Goal: Transaction & Acquisition: Download file/media

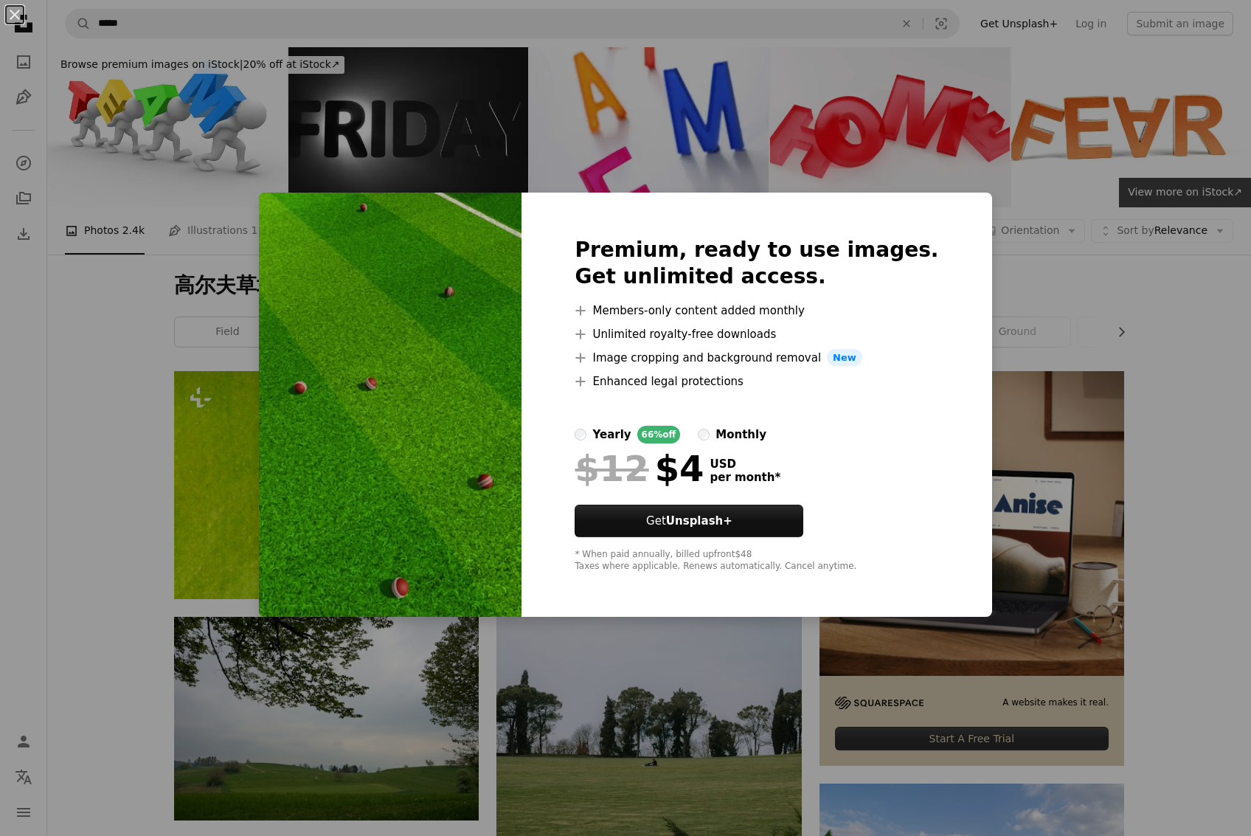
scroll to position [6214, 0]
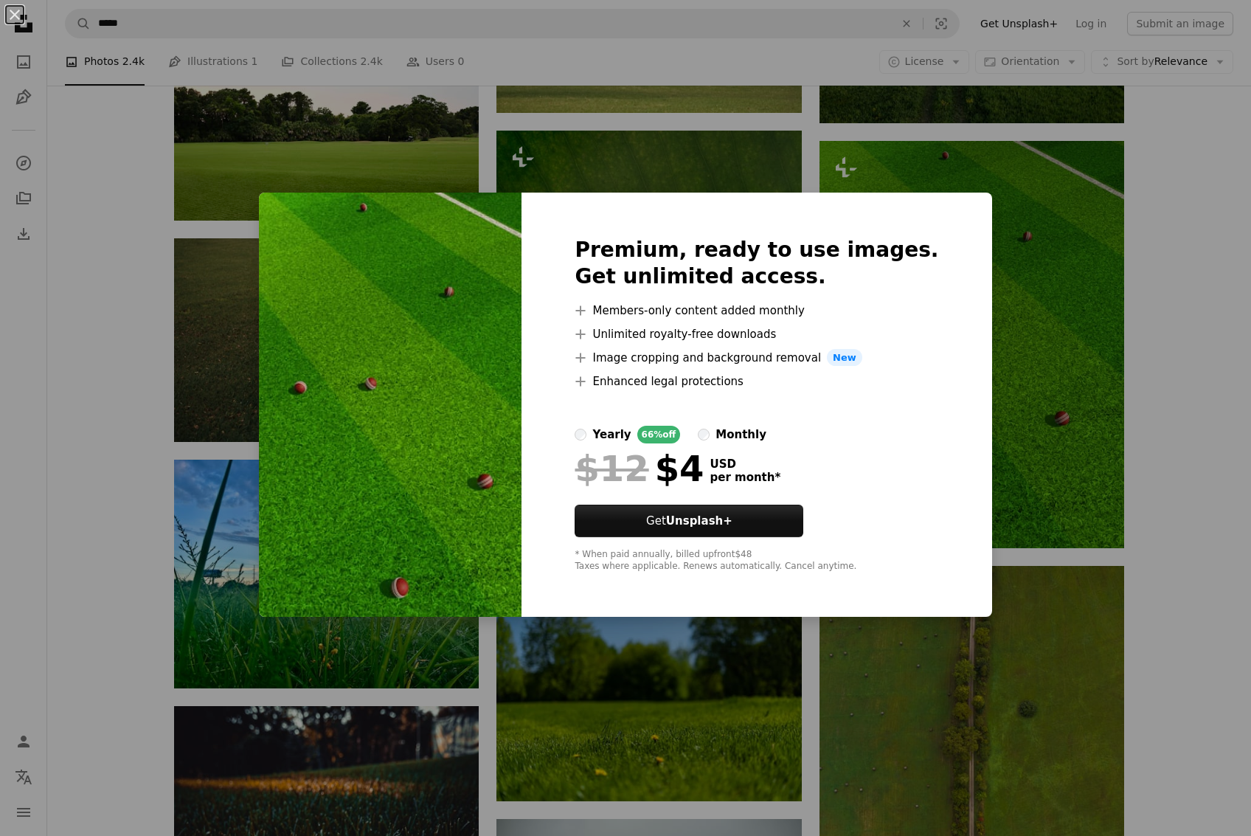
click at [1035, 159] on div "An X shape Premium, ready to use images. Get unlimited access. A plus sign Memb…" at bounding box center [625, 418] width 1251 height 836
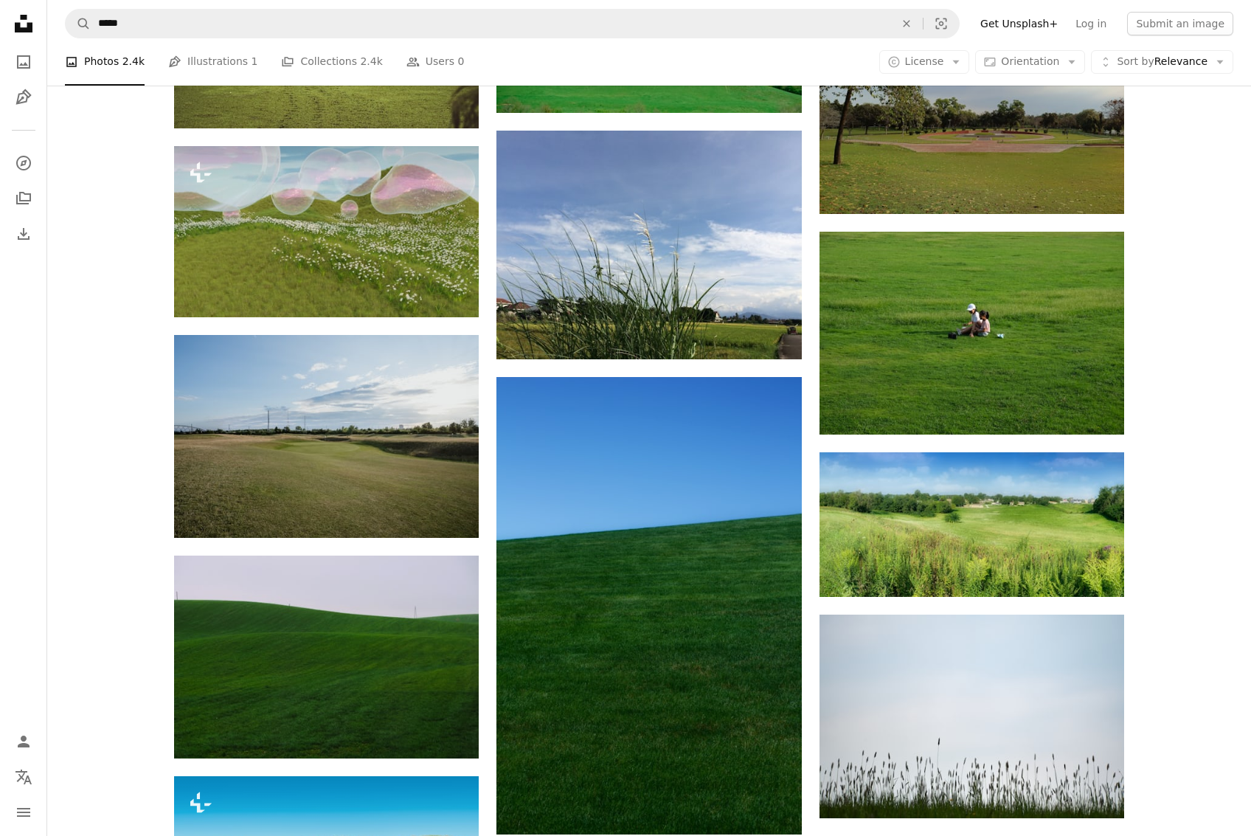
scroll to position [8578, 0]
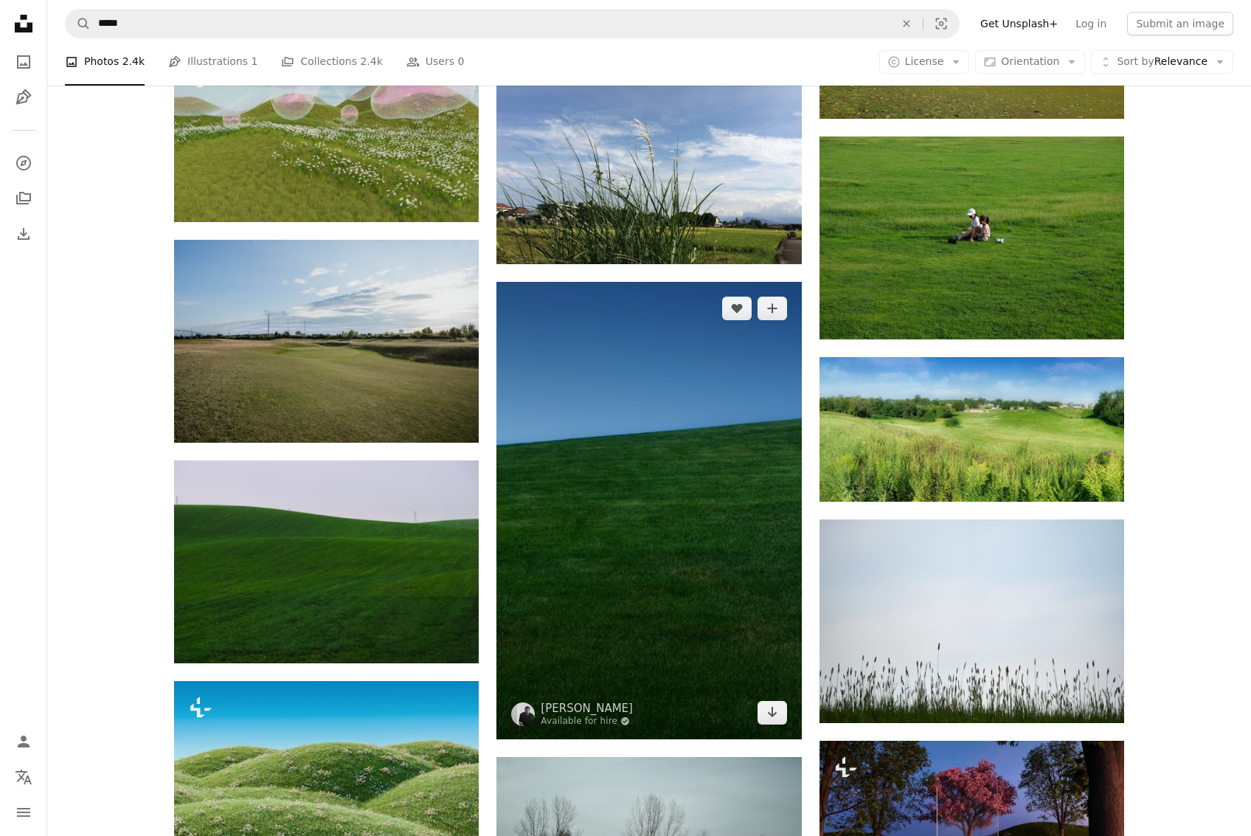
click at [691, 692] on img at bounding box center [649, 510] width 305 height 457
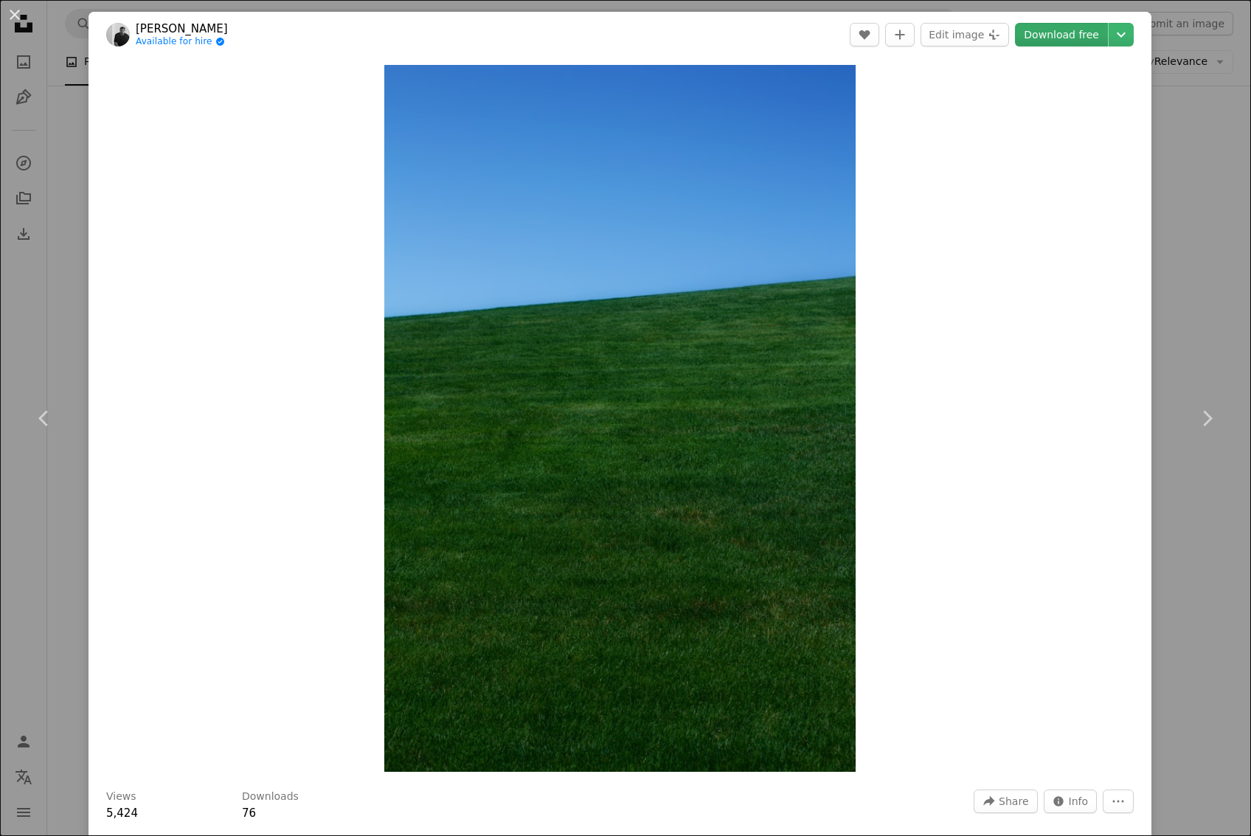
click at [1080, 36] on link "Download free" at bounding box center [1061, 35] width 93 height 24
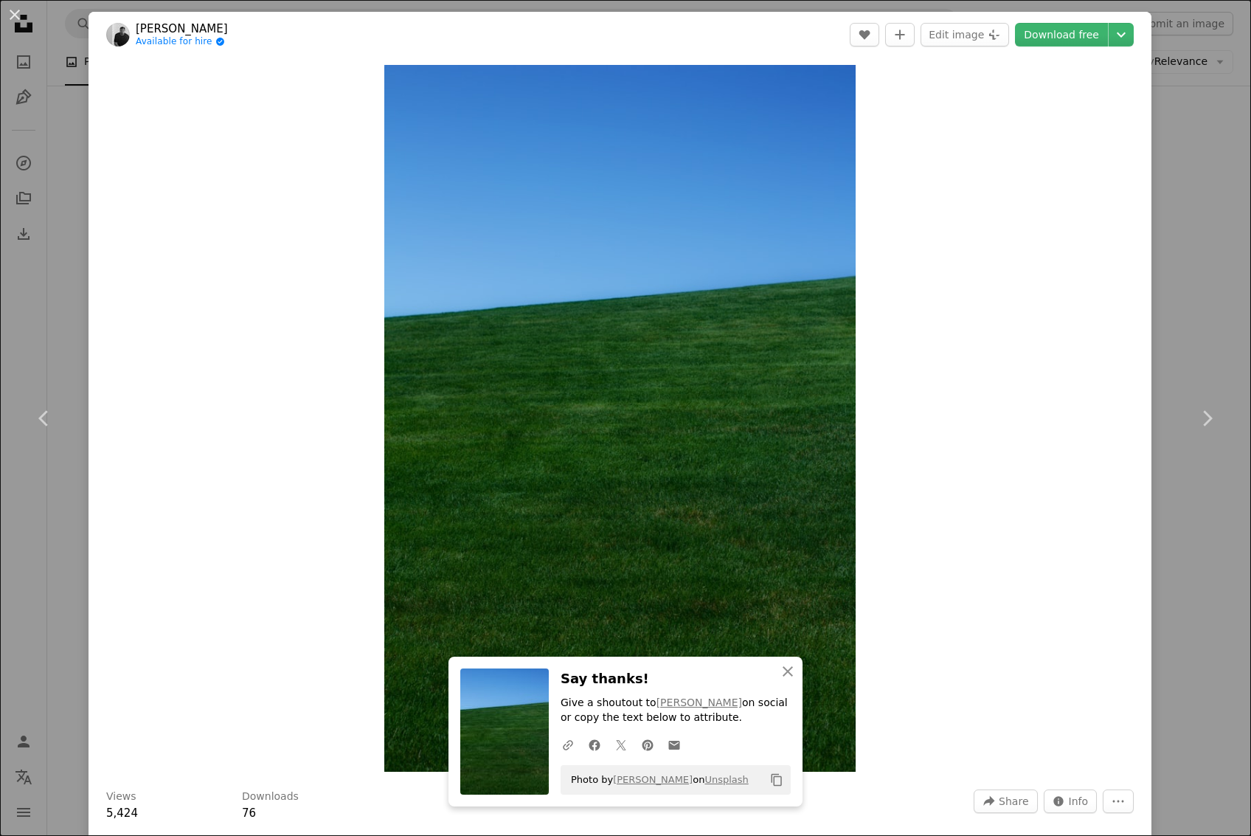
click at [1171, 491] on div "An X shape Chevron left Chevron right An X shape Close Say thanks! Give a shout…" at bounding box center [625, 418] width 1251 height 836
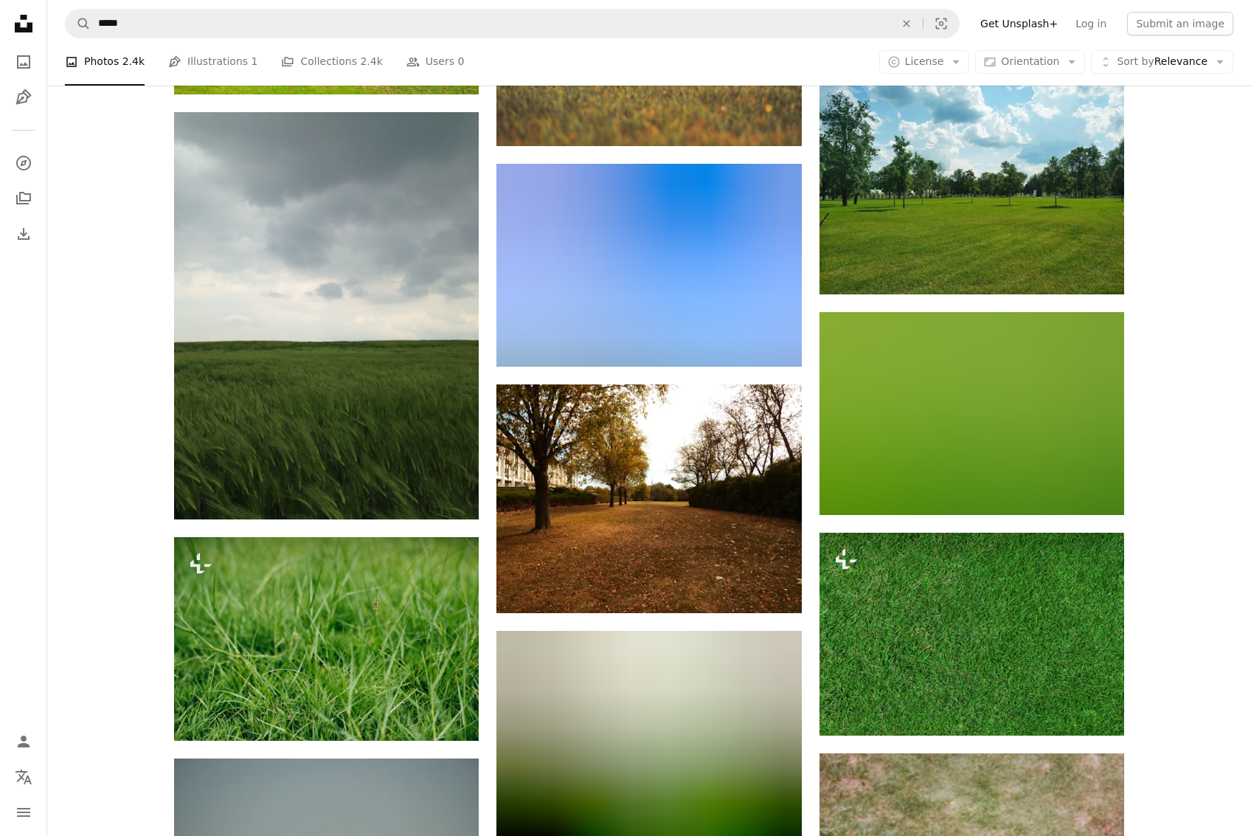
scroll to position [12745, 0]
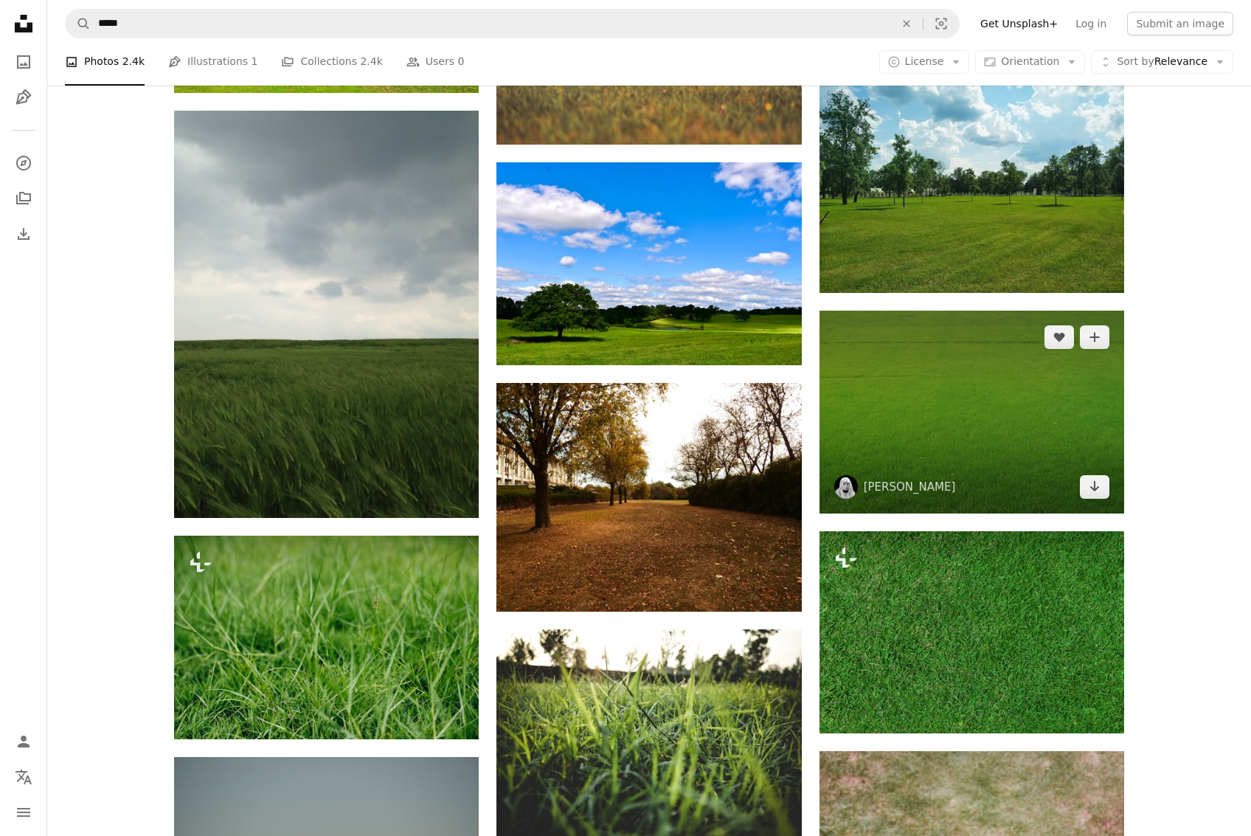
click at [990, 420] on img at bounding box center [972, 412] width 305 height 203
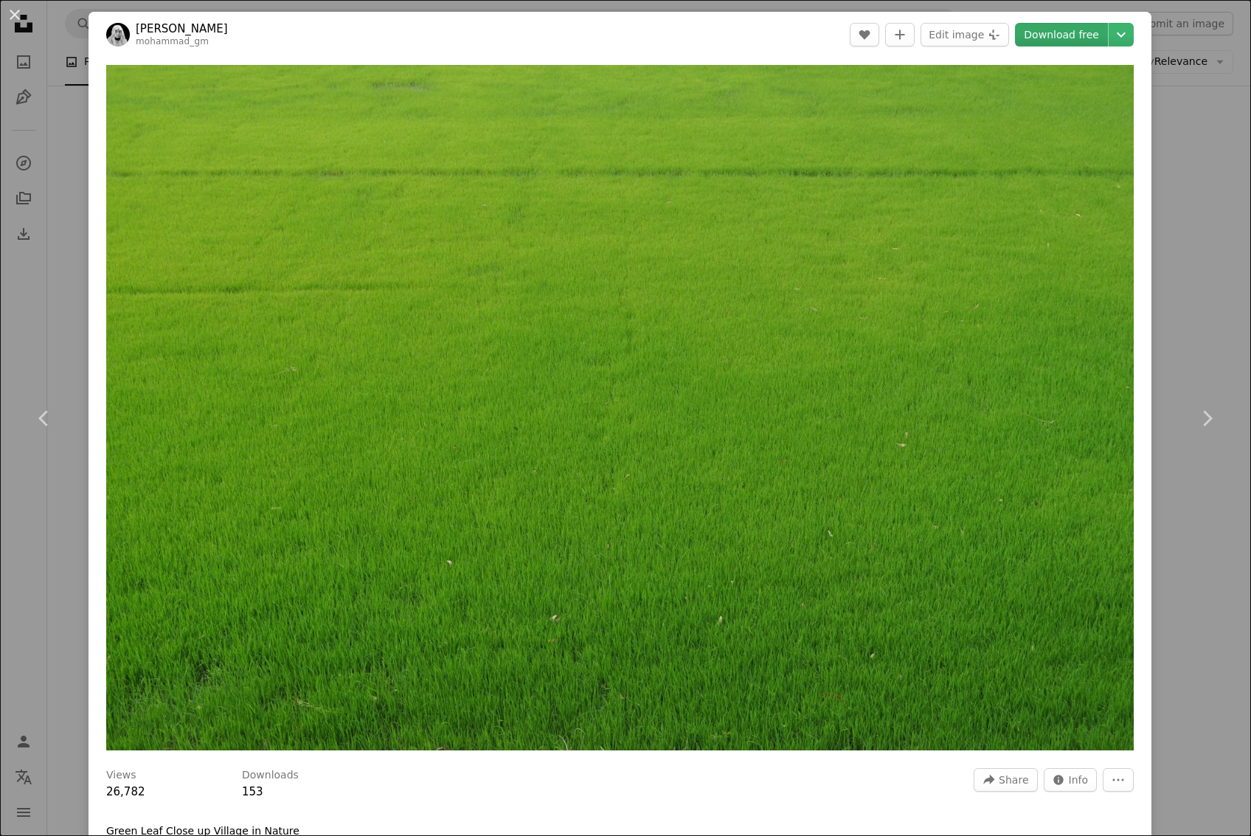
click at [1083, 27] on link "Download free" at bounding box center [1061, 35] width 93 height 24
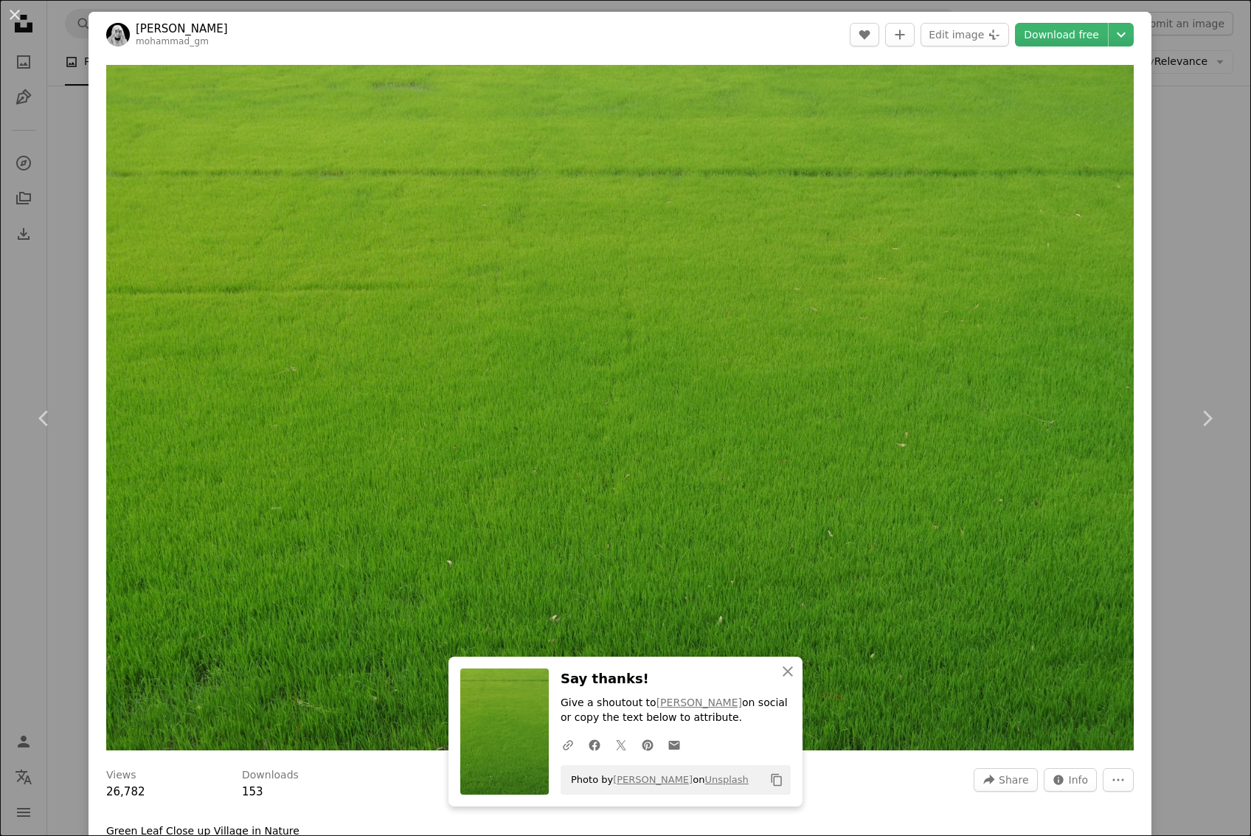
click at [1217, 208] on div "An X shape Chevron left Chevron right An X shape Close Say thanks! Give a shout…" at bounding box center [625, 418] width 1251 height 836
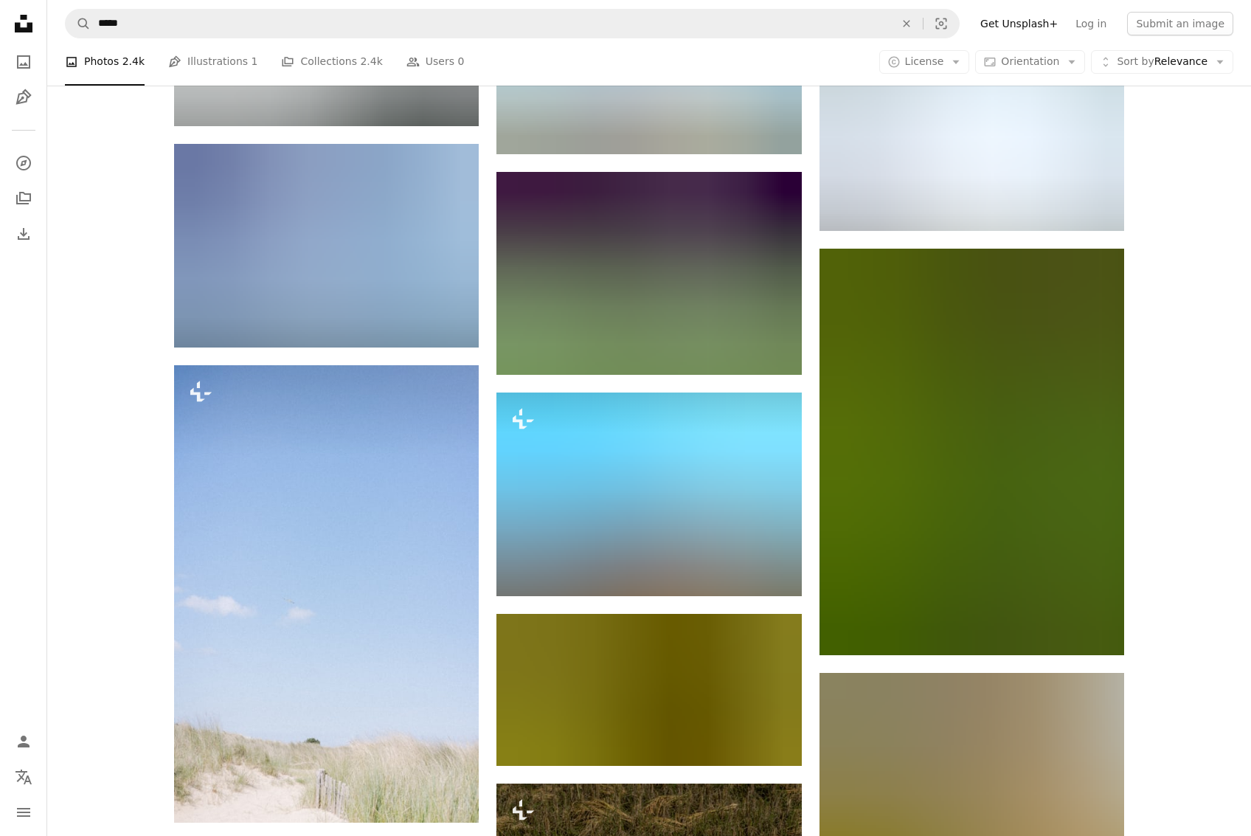
scroll to position [23157, 0]
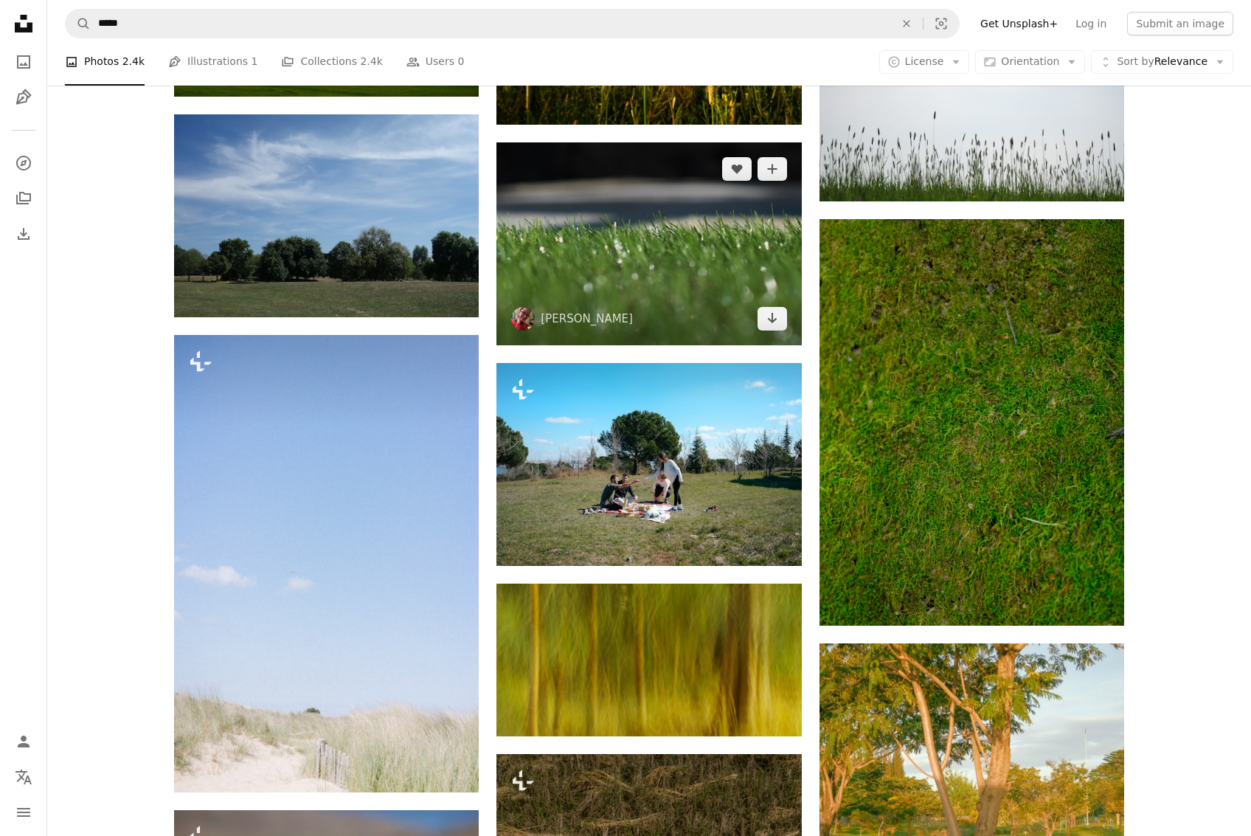
click at [599, 264] on img at bounding box center [649, 243] width 305 height 203
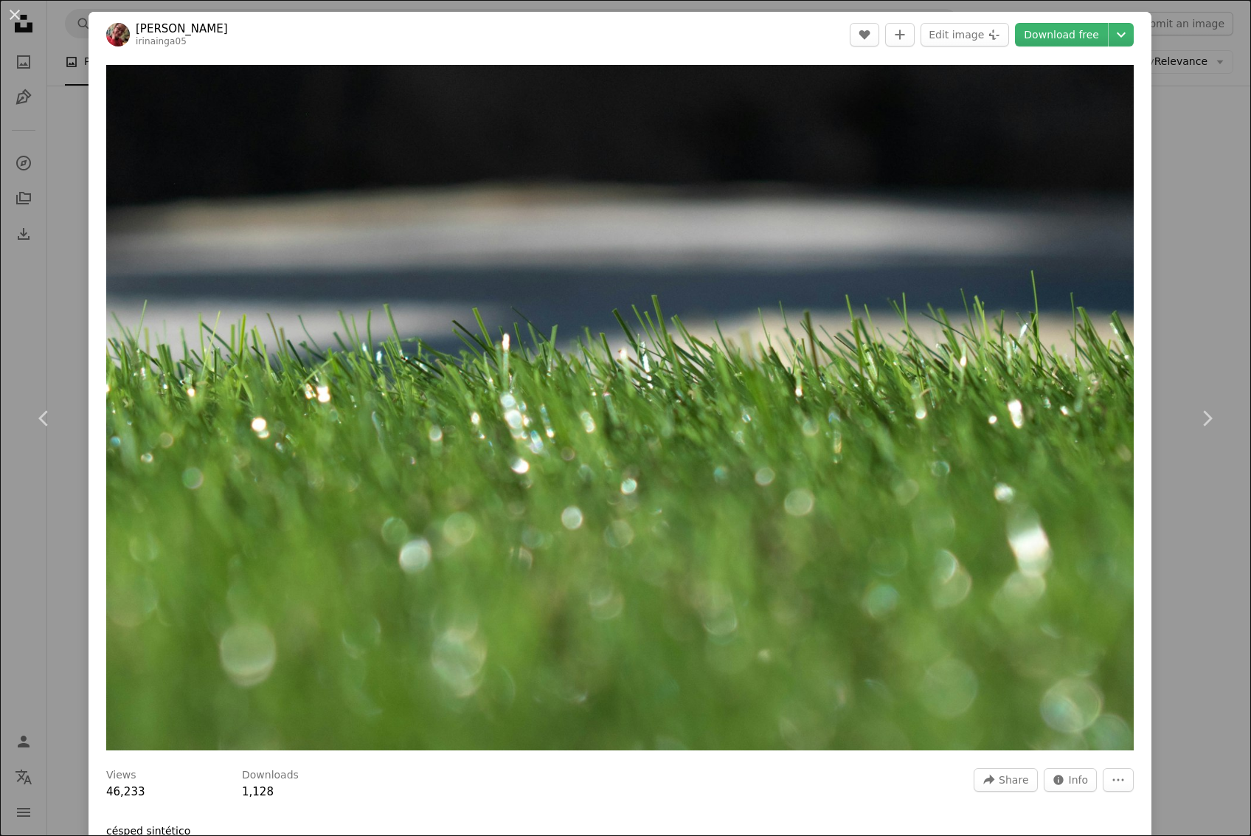
click at [1240, 538] on div "An X shape Chevron left Chevron right [PERSON_NAME] irinainga05 A heart A plus …" at bounding box center [625, 418] width 1251 height 836
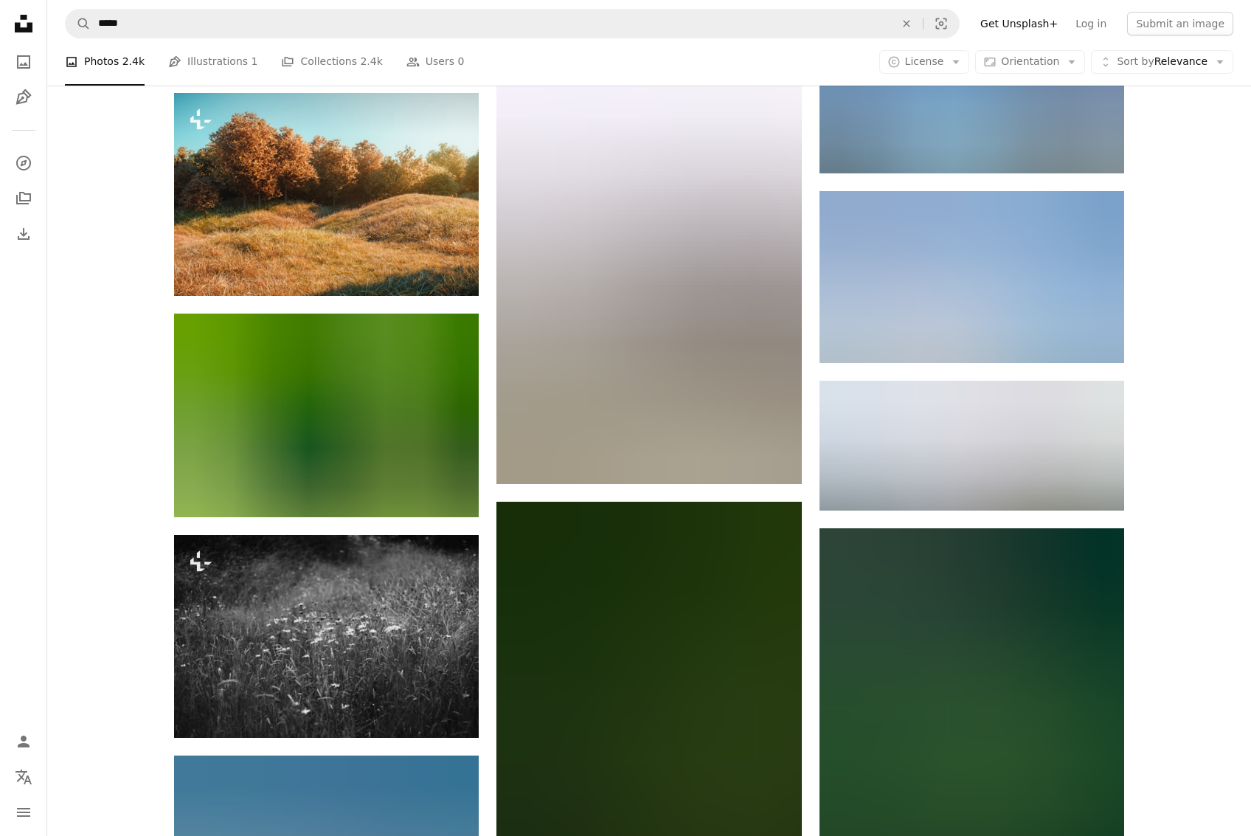
scroll to position [28687, 0]
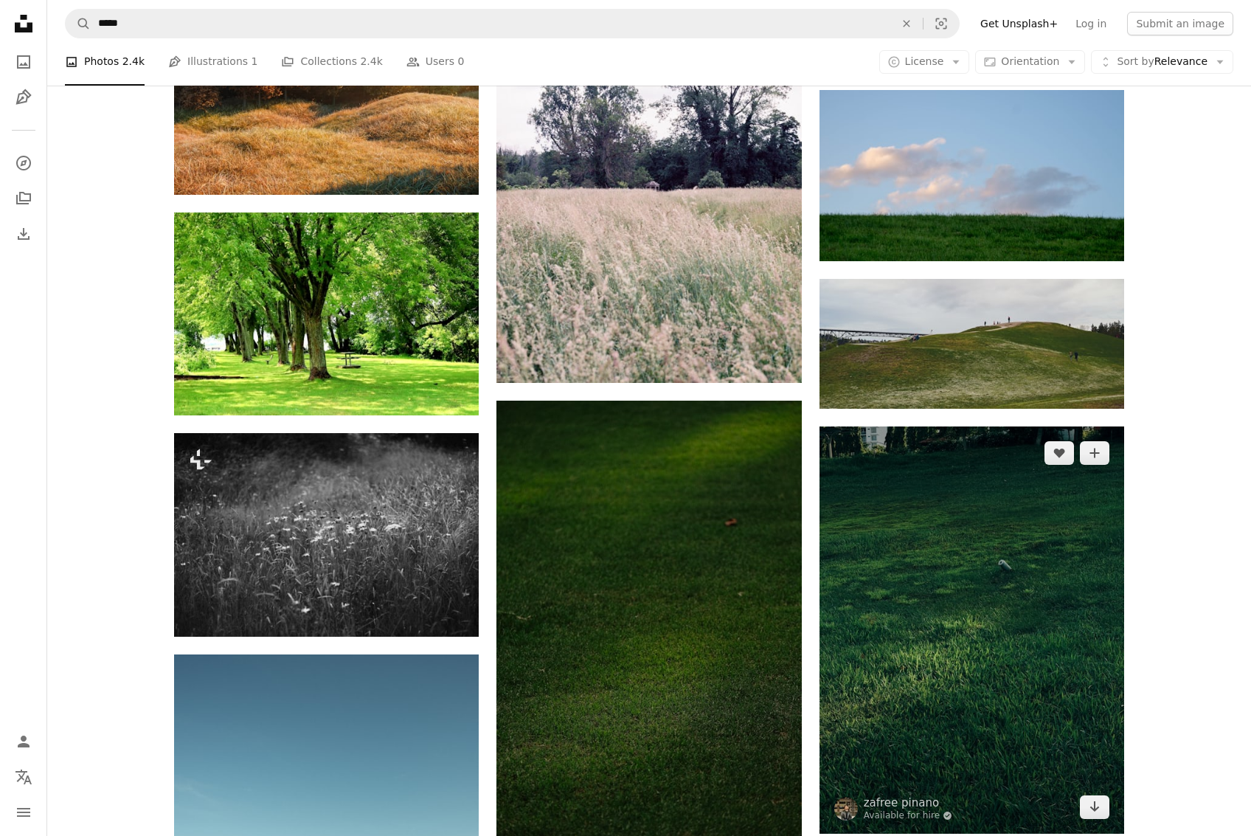
click at [976, 640] on img at bounding box center [972, 629] width 305 height 407
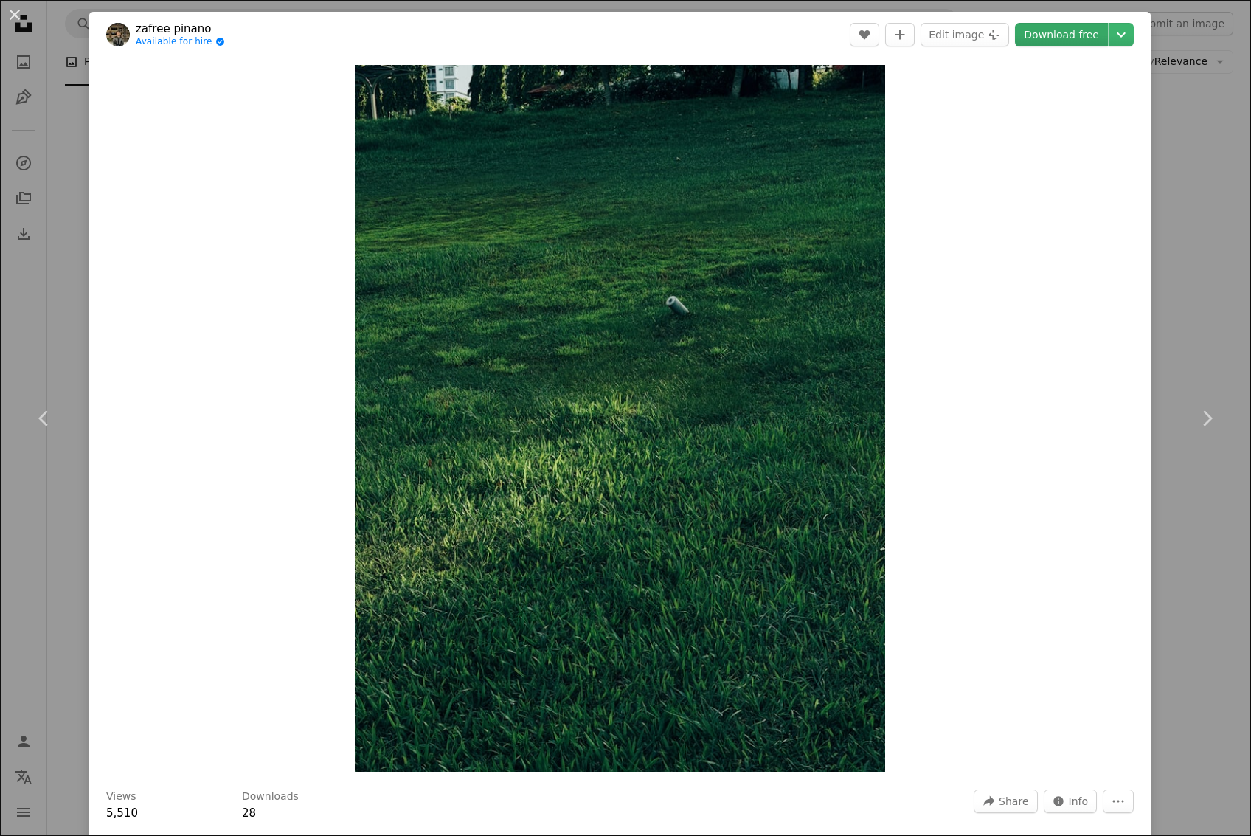
click at [1059, 38] on link "Download free" at bounding box center [1061, 35] width 93 height 24
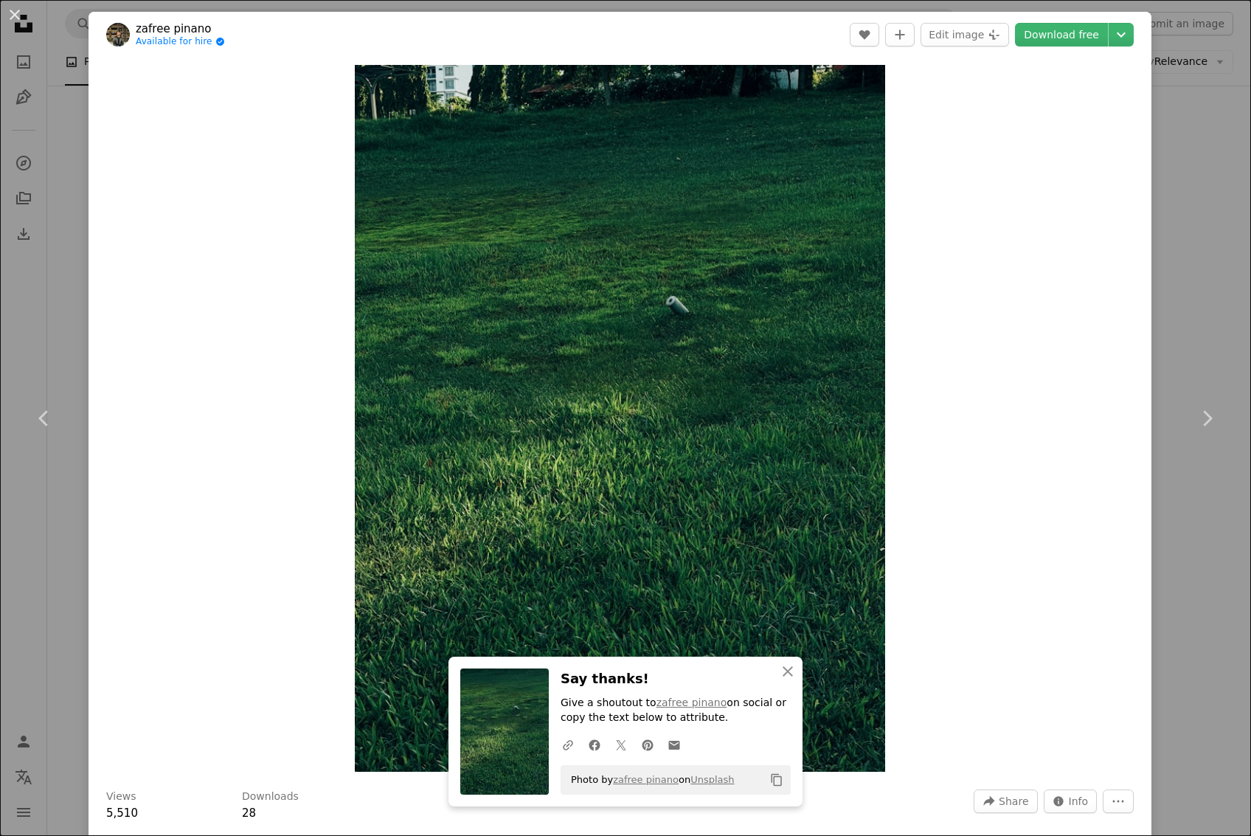
click at [1189, 190] on div "An X shape Chevron left Chevron right An X shape Close Say thanks! Give a shout…" at bounding box center [625, 418] width 1251 height 836
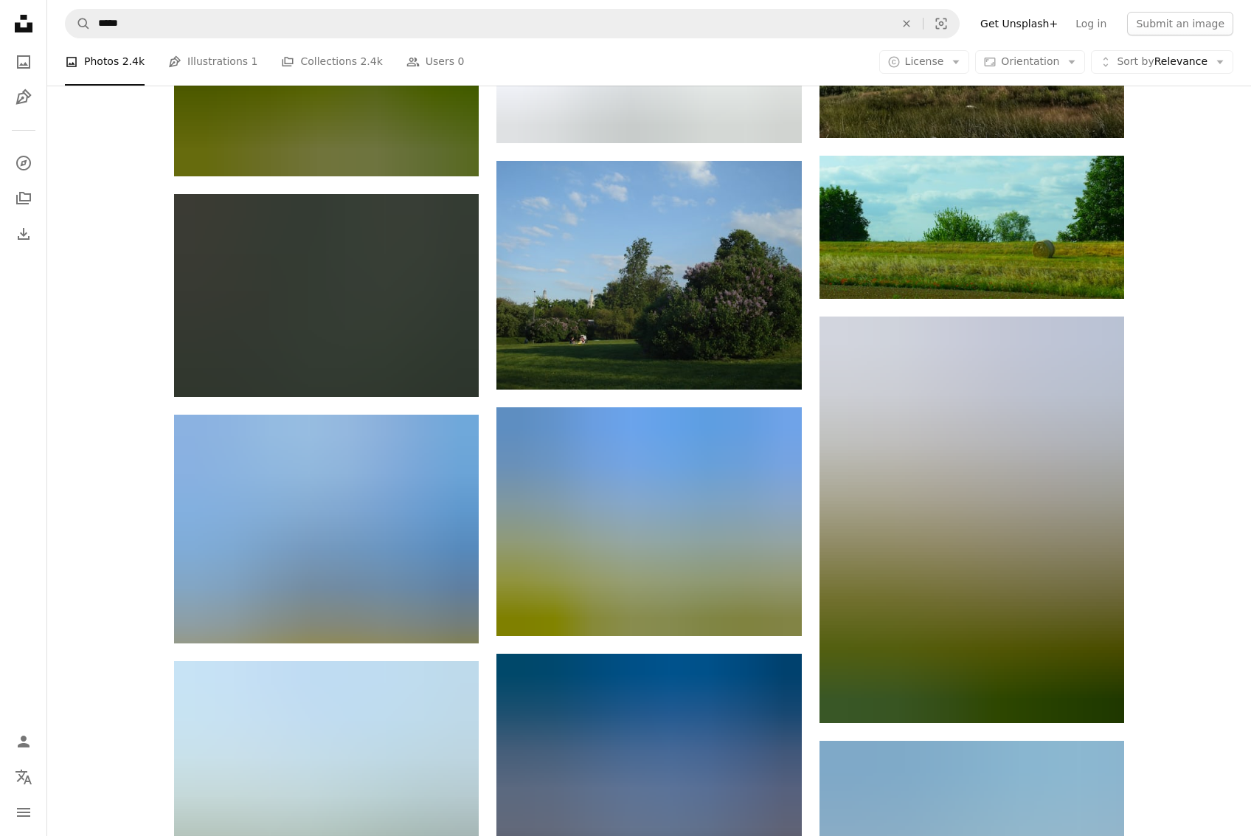
scroll to position [30692, 0]
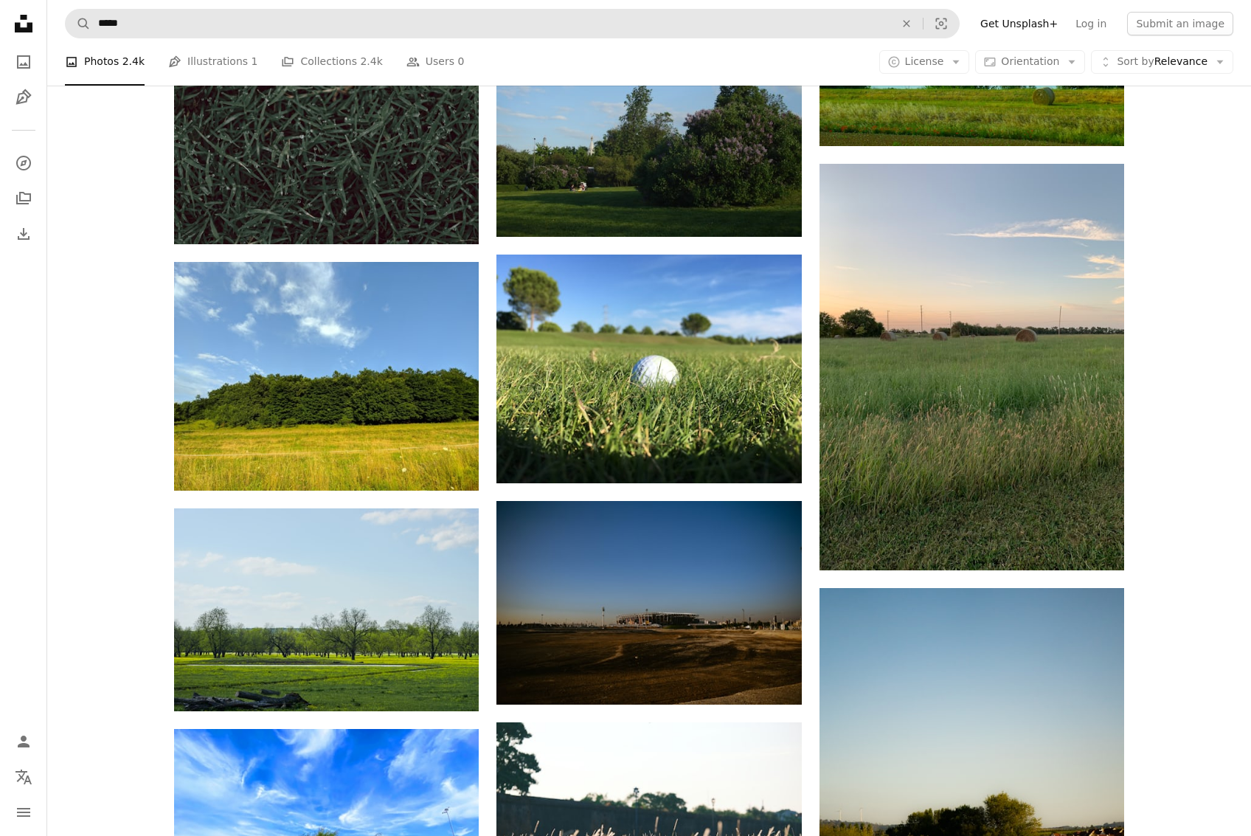
drag, startPoint x: -58, startPoint y: 7, endPoint x: 140, endPoint y: 13, distance: 198.6
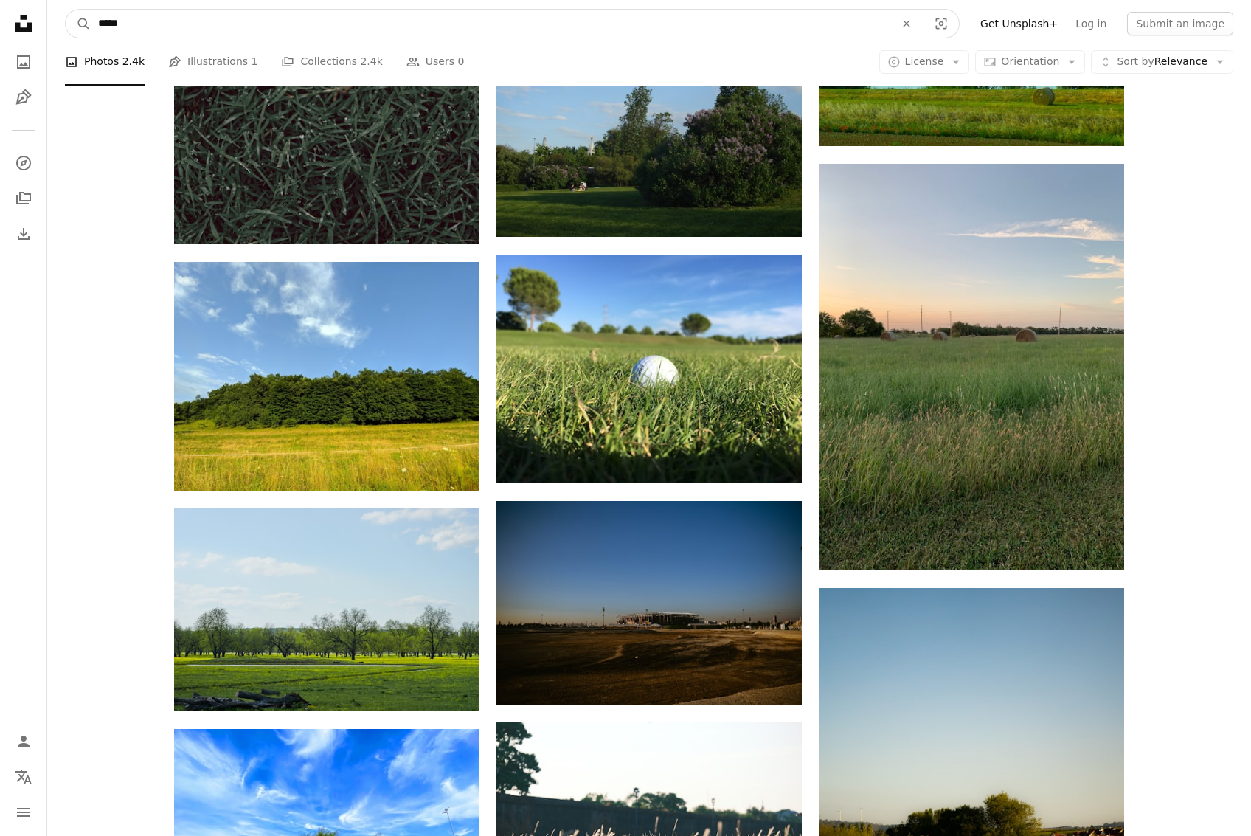
click at [163, 13] on input "*****" at bounding box center [491, 24] width 800 height 28
click at [165, 19] on input "*****" at bounding box center [491, 24] width 800 height 28
type input "***"
click at [135, 23] on input "***" at bounding box center [491, 24] width 800 height 28
type input "****"
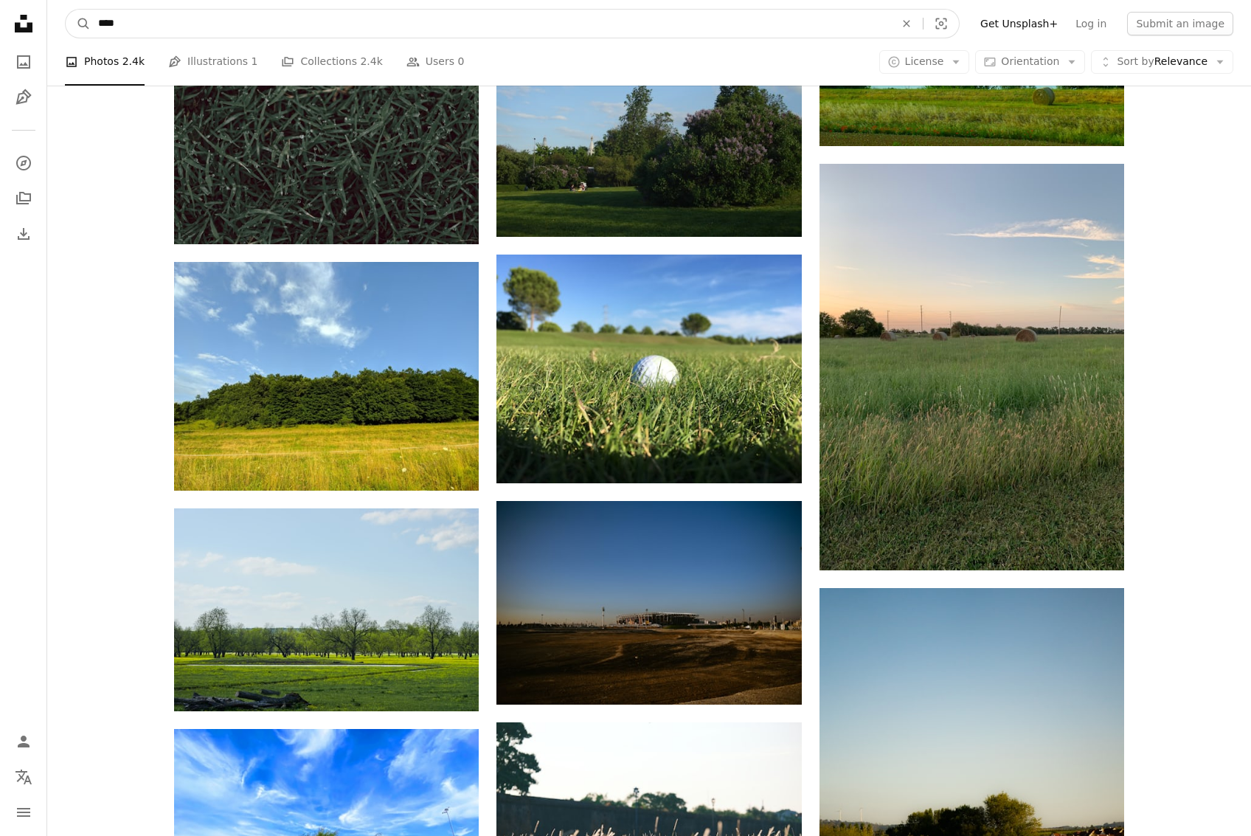
click at [66, 10] on button "A magnifying glass" at bounding box center [78, 24] width 25 height 28
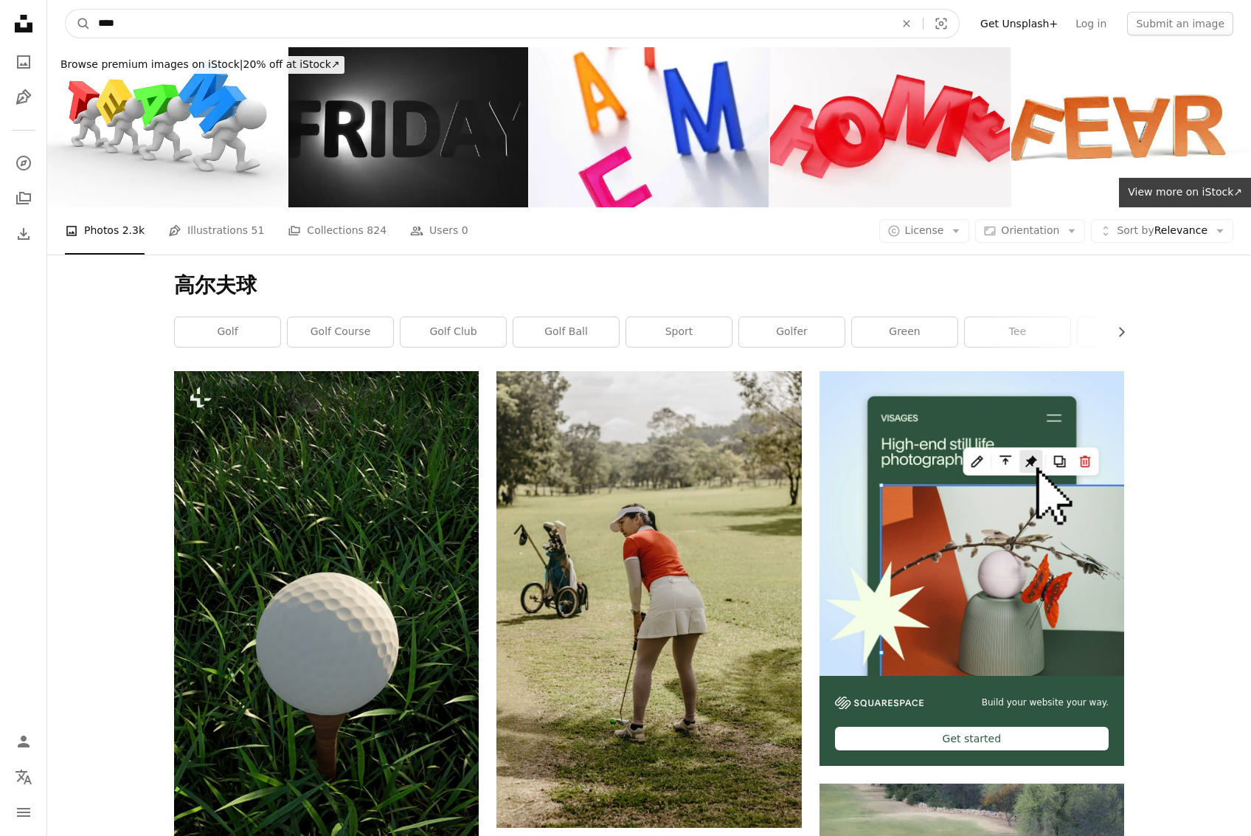
click at [135, 23] on input "****" at bounding box center [491, 24] width 800 height 28
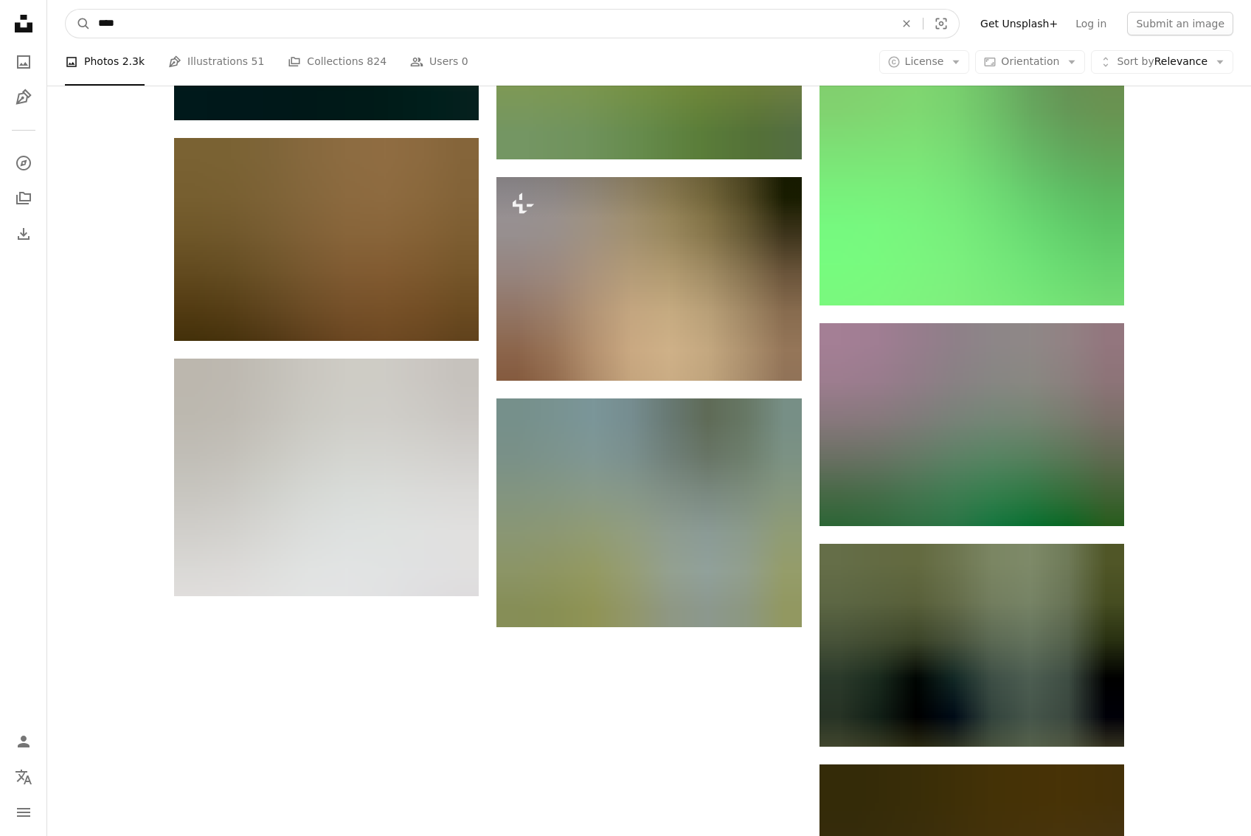
scroll to position [1881, 0]
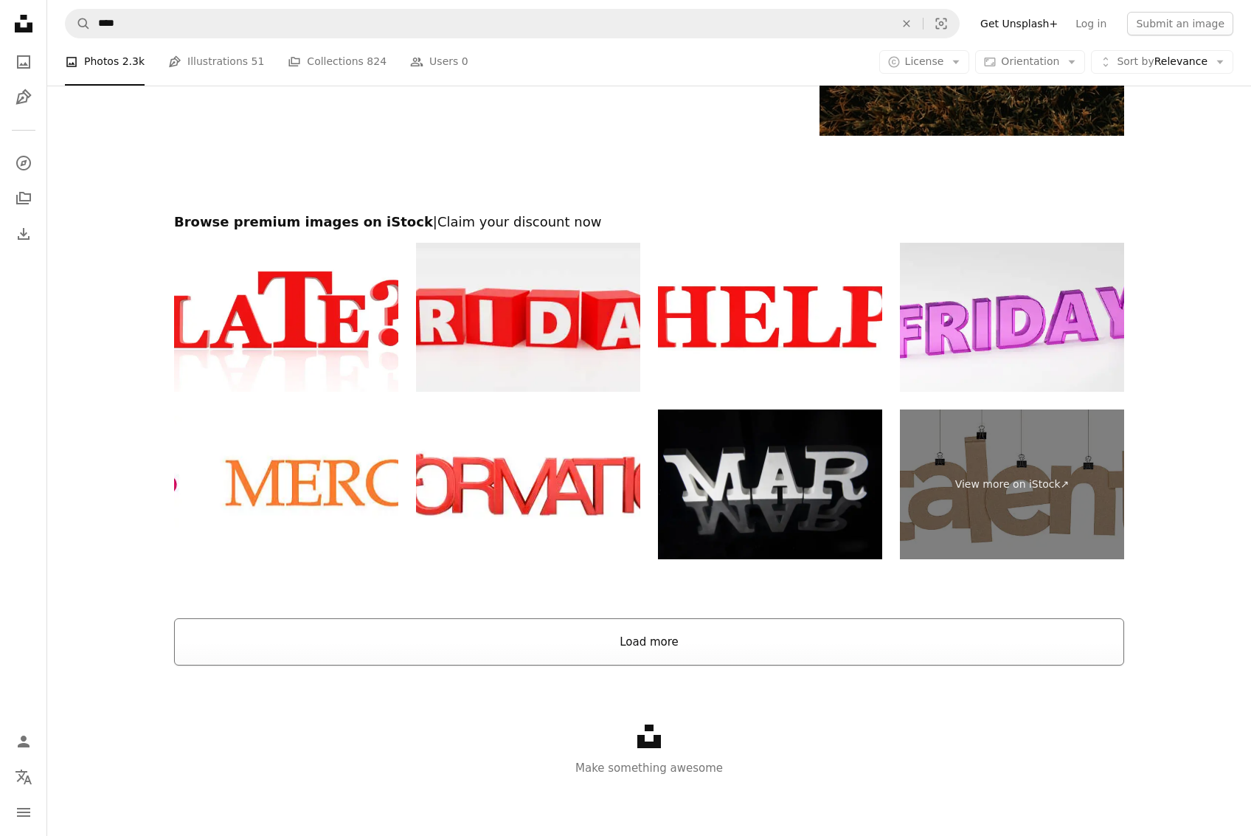
click at [727, 650] on button "Load more" at bounding box center [649, 641] width 950 height 47
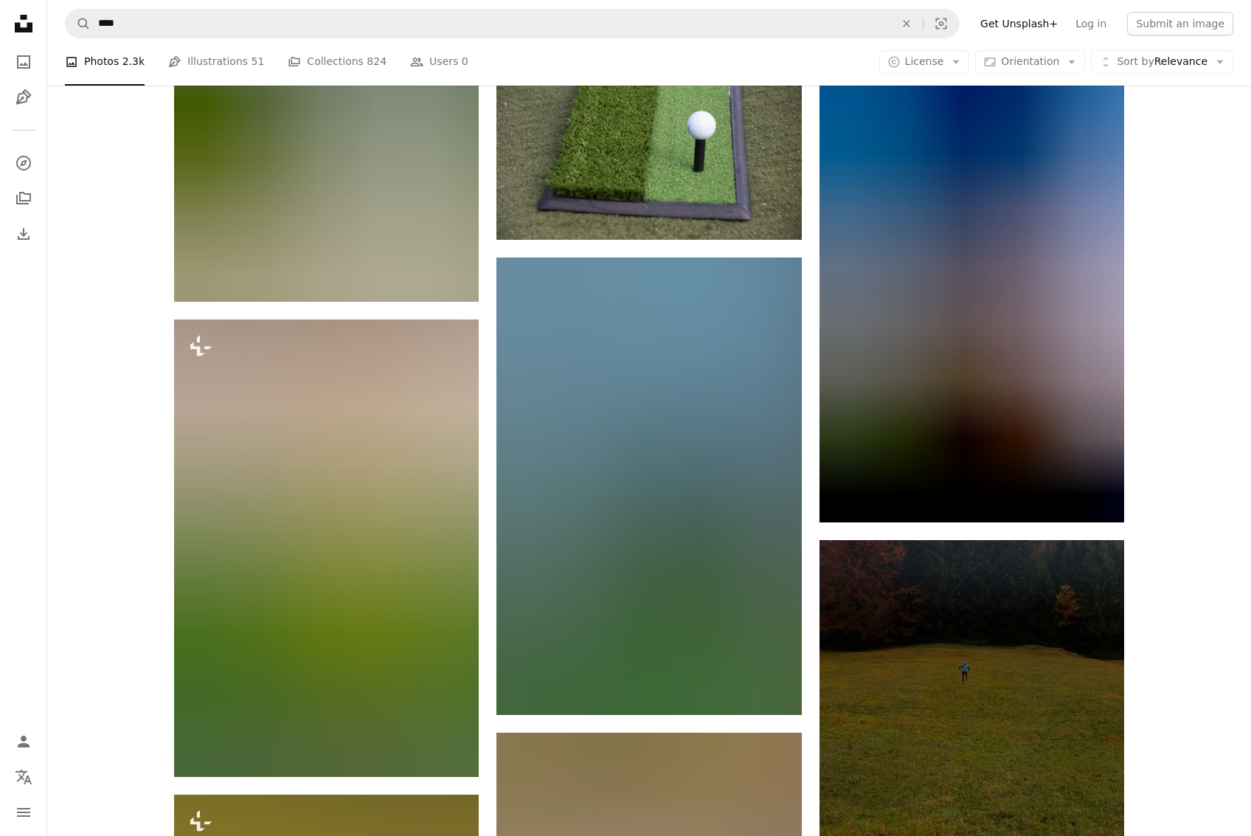
scroll to position [4404, 0]
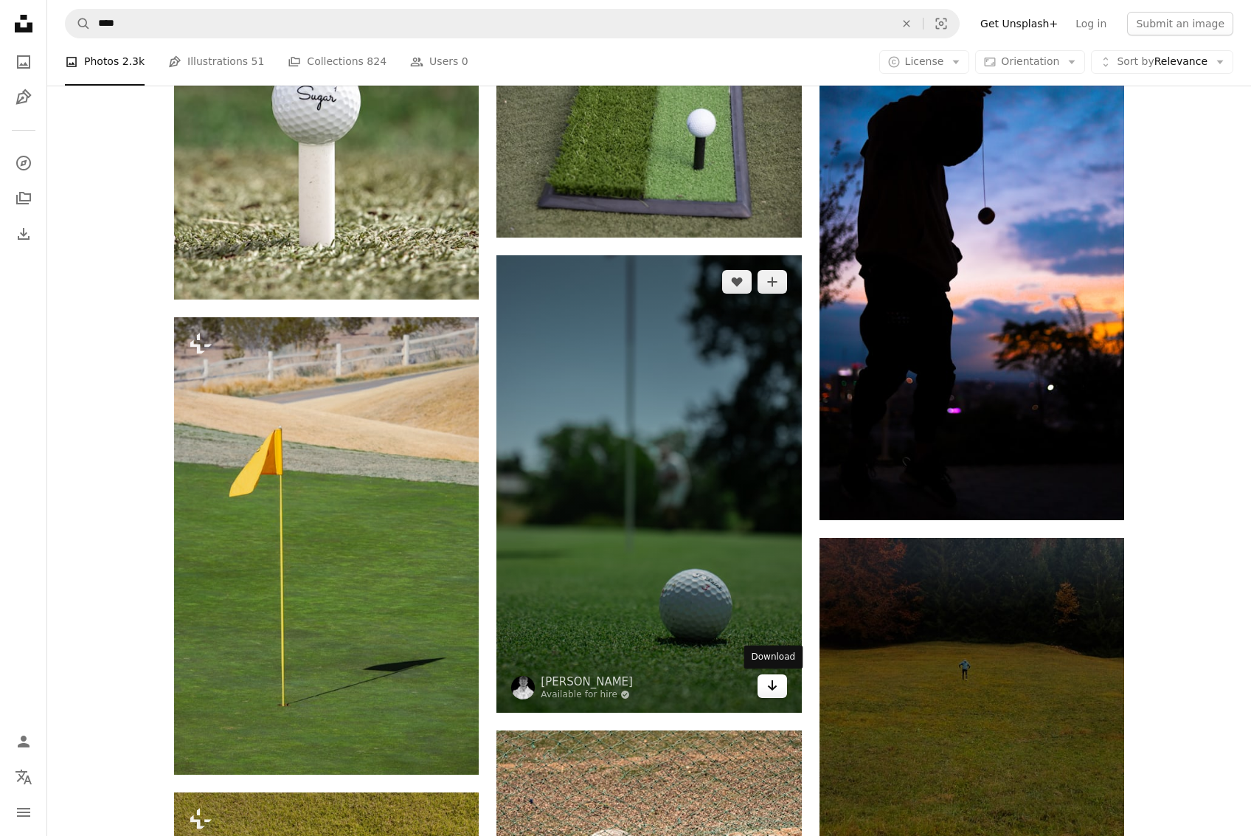
click at [770, 686] on icon "Download" at bounding box center [772, 685] width 10 height 10
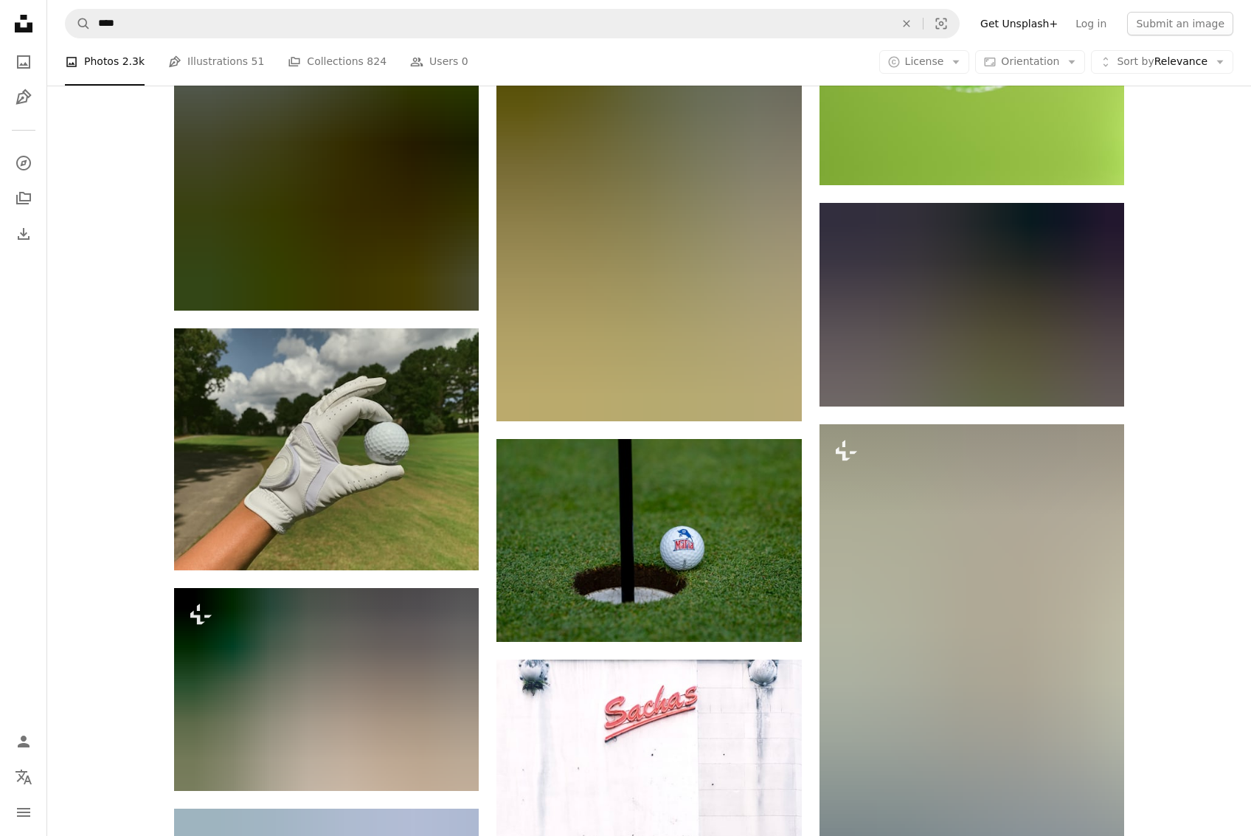
scroll to position [22340, 0]
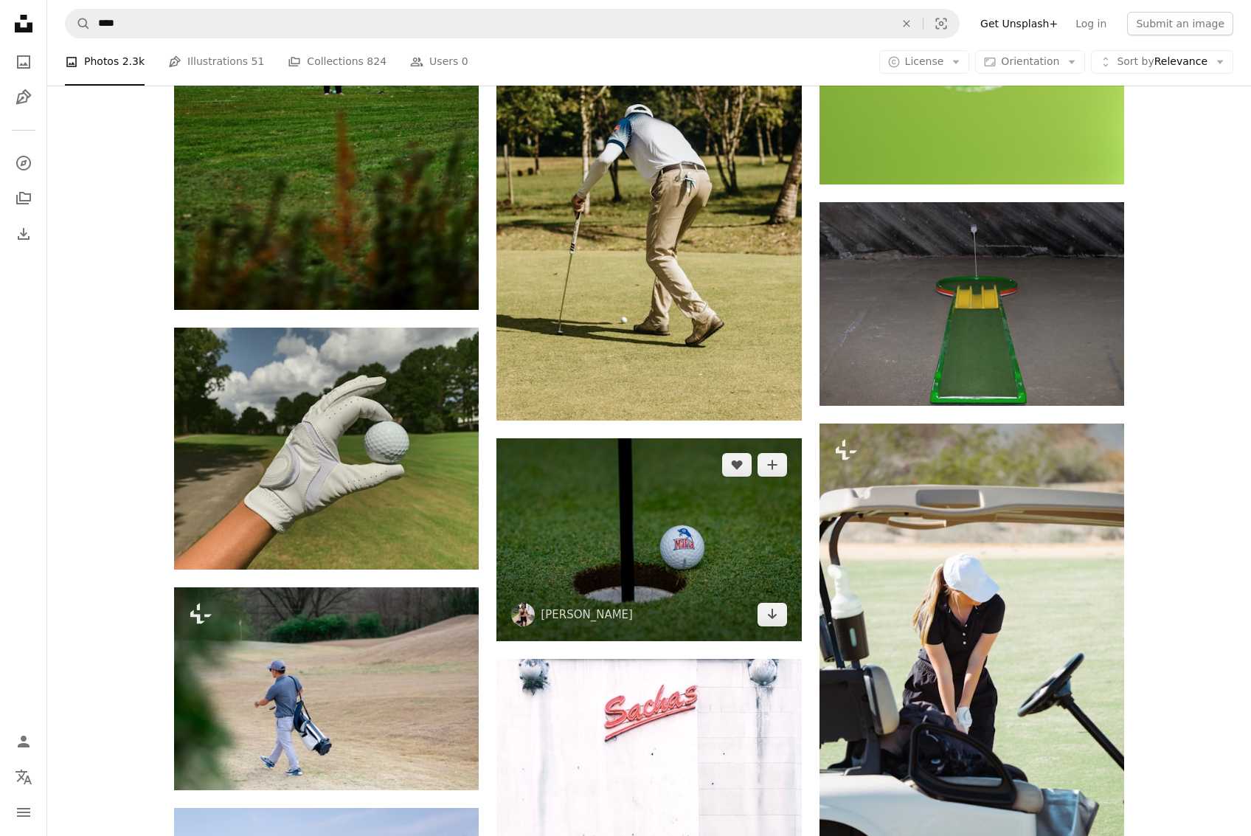
click at [655, 569] on img at bounding box center [649, 539] width 305 height 203
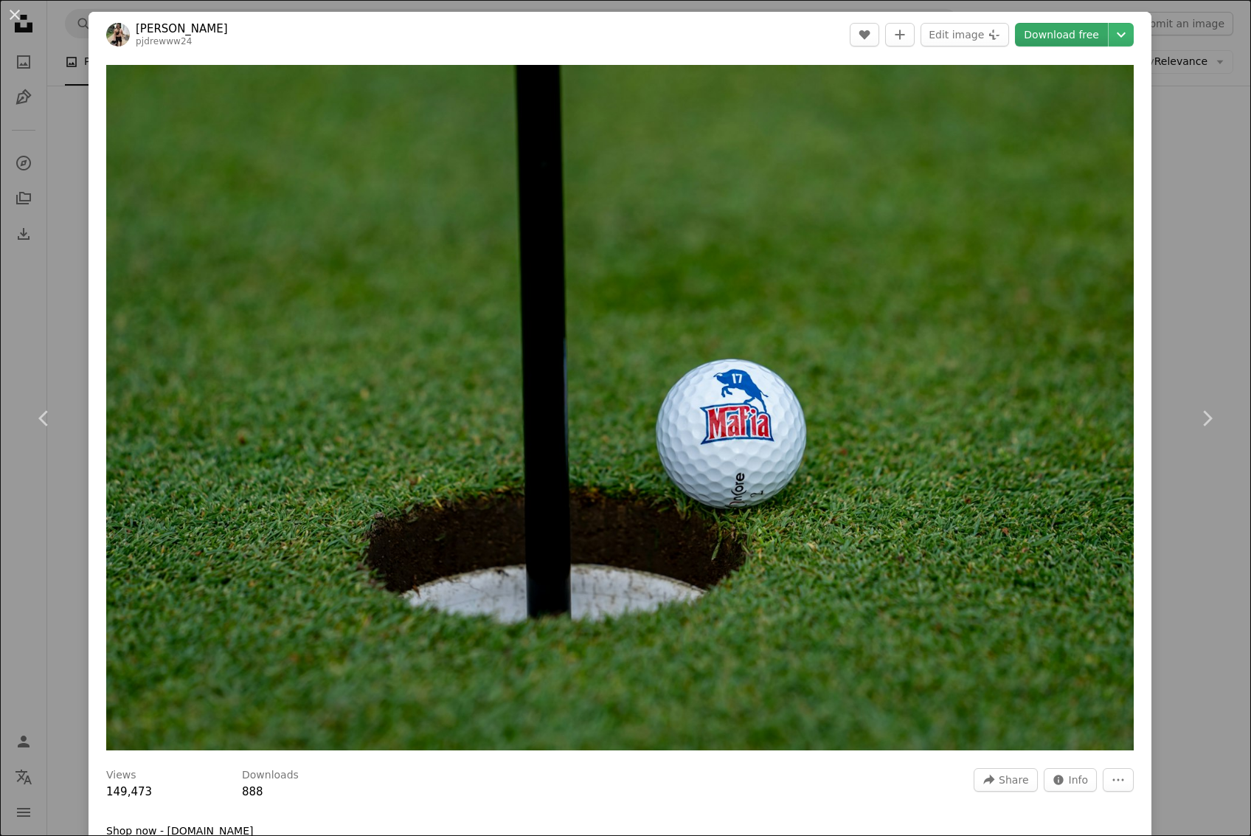
click at [1082, 32] on link "Download free" at bounding box center [1061, 35] width 93 height 24
